Goal: Share content: Share content

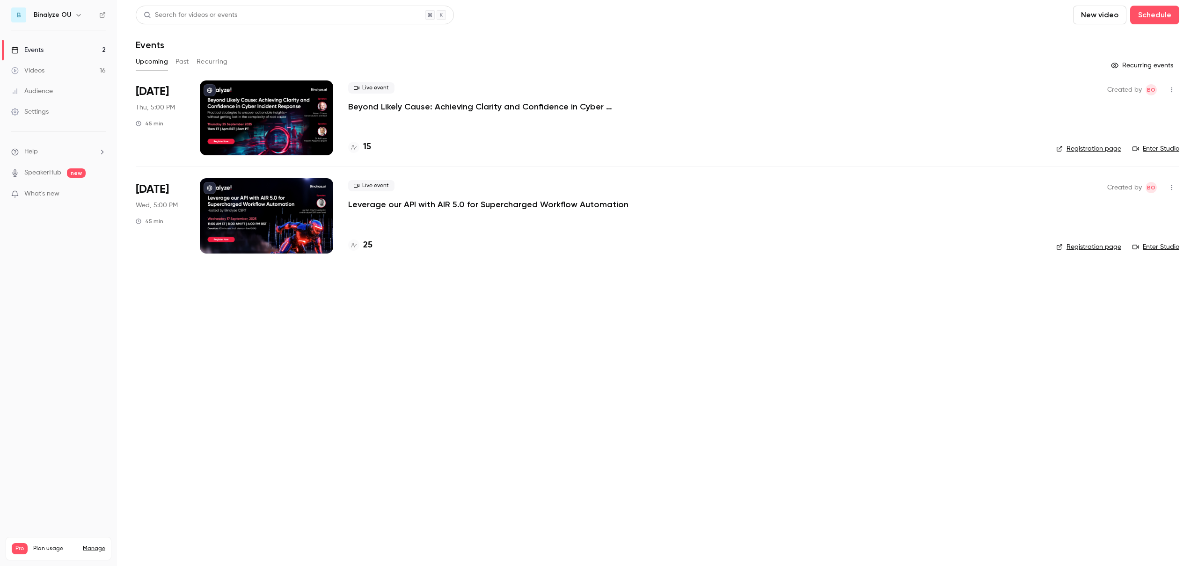
click at [286, 109] on div at bounding box center [266, 117] width 133 height 75
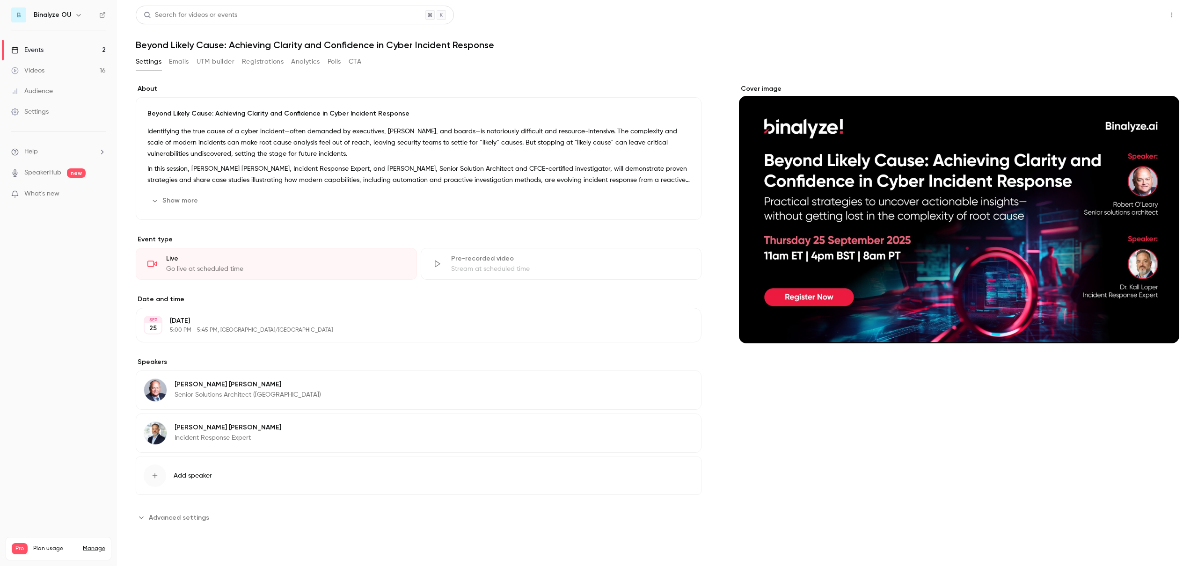
click at [1133, 14] on button "Share" at bounding box center [1138, 15] width 37 height 19
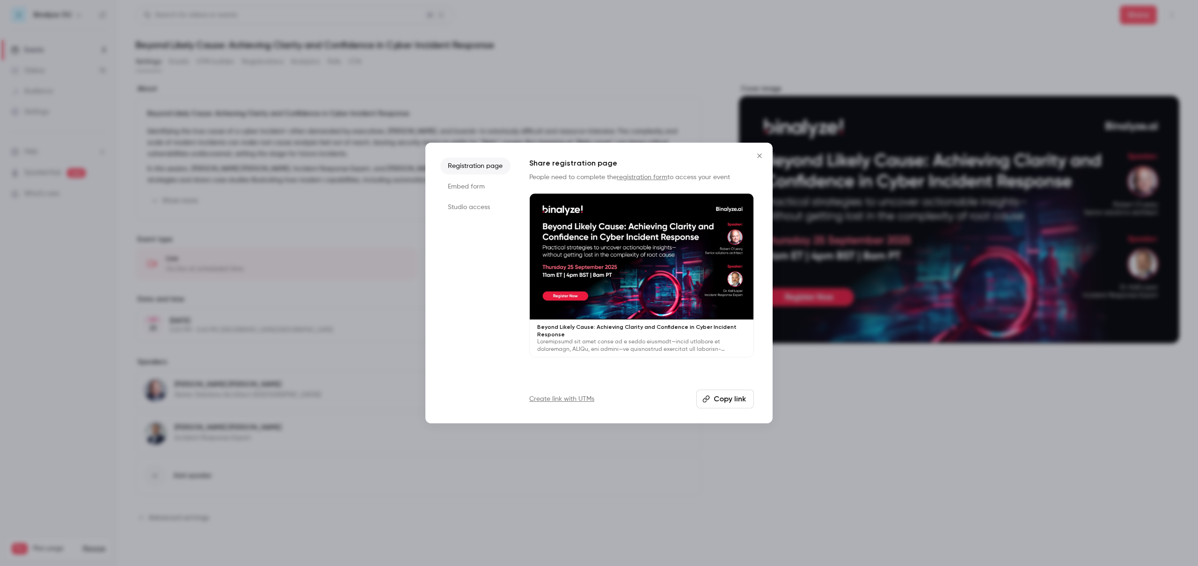
click at [730, 400] on button "Copy link" at bounding box center [725, 399] width 58 height 19
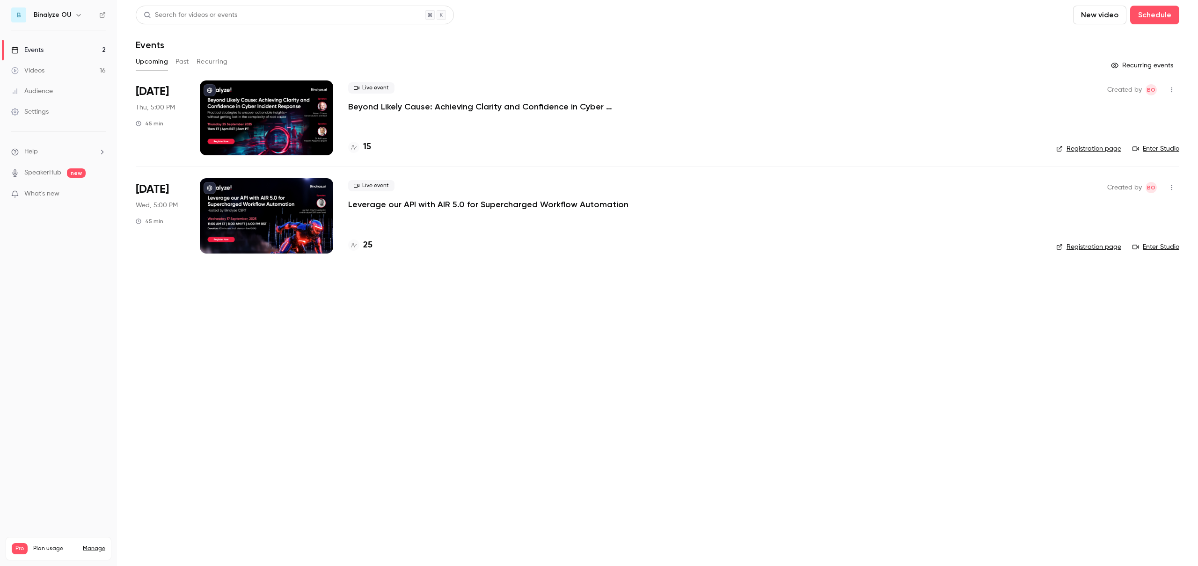
click at [298, 119] on div at bounding box center [266, 117] width 133 height 75
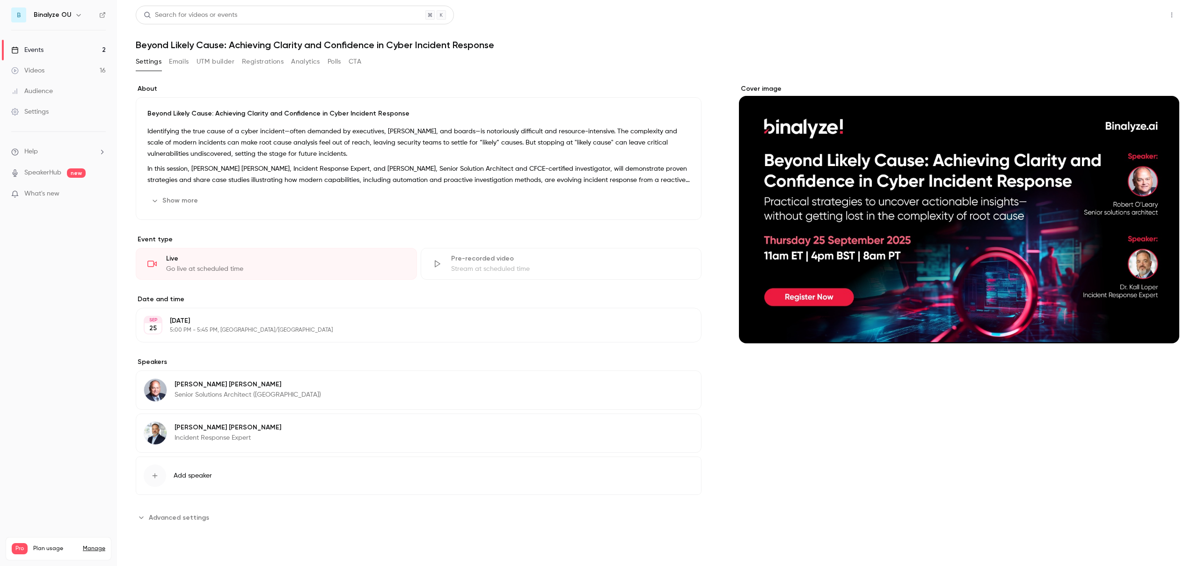
click at [1136, 17] on button "Share" at bounding box center [1138, 15] width 37 height 19
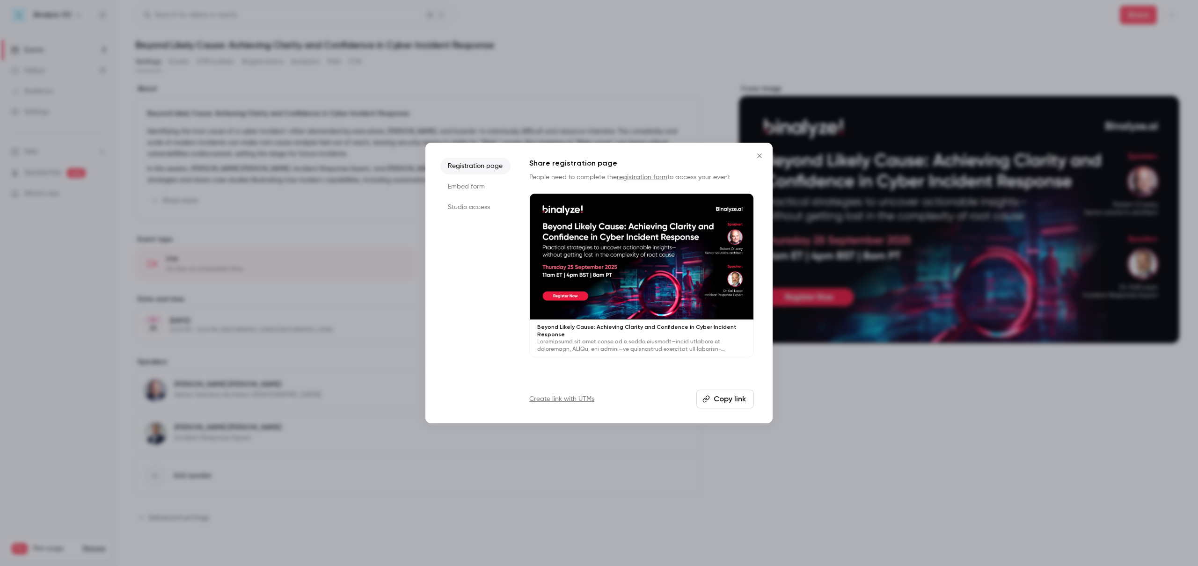
click at [732, 400] on button "Copy link" at bounding box center [725, 399] width 58 height 19
click at [763, 150] on button "Close" at bounding box center [759, 155] width 19 height 19
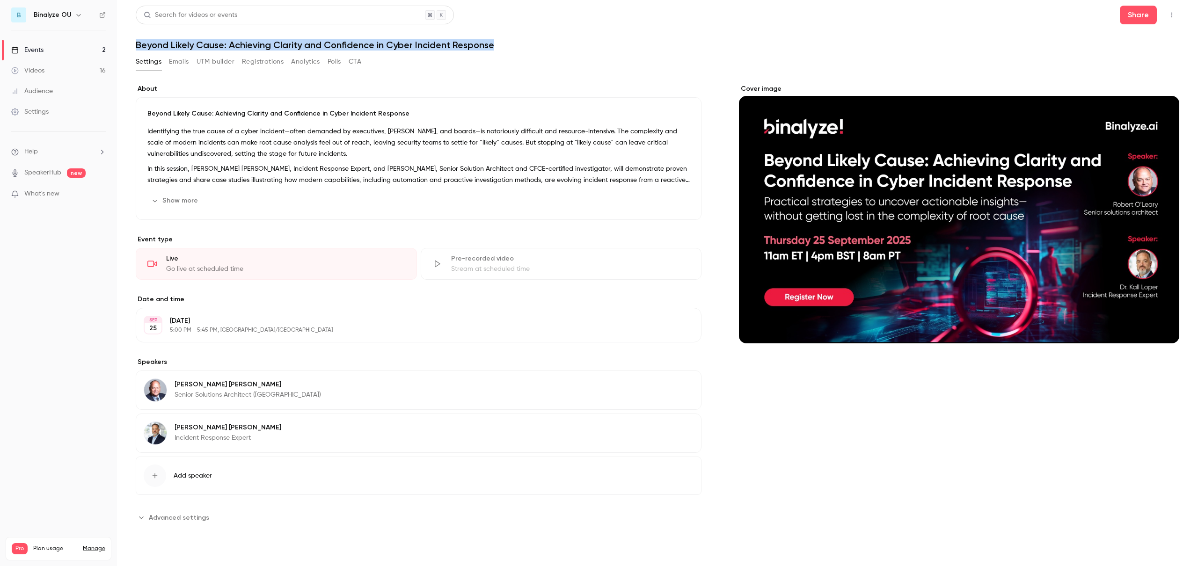
drag, startPoint x: 136, startPoint y: 43, endPoint x: 494, endPoint y: 44, distance: 358.4
click at [494, 44] on h1 "Beyond Likely Cause: Achieving Clarity and Confidence in Cyber Incident Response" at bounding box center [657, 44] width 1043 height 11
copy h1 "Beyond Likely Cause: Achieving Clarity and Confidence in Cyber Incident Response"
